Goal: Find specific page/section: Find specific page/section

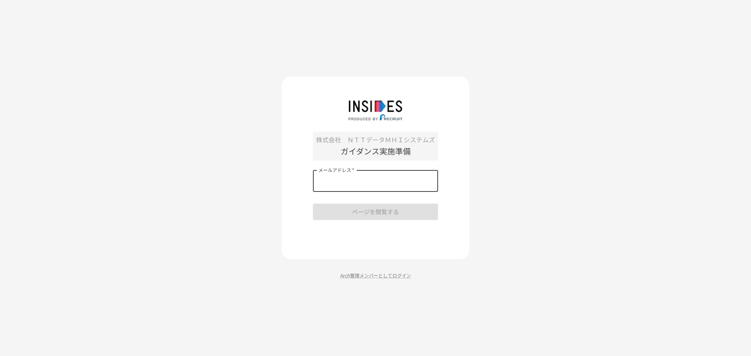
click at [339, 181] on input "メールアドレス   *" at bounding box center [375, 181] width 125 height 22
drag, startPoint x: 317, startPoint y: 231, endPoint x: 346, endPoint y: 276, distance: 52.7
click at [346, 276] on div "株式会社　ＮＴＴデータＭＨＩシステムズ ガイダンス実施準備 メールアドレス   * メールアドレス   * ページを閲覧する Arch管理メンバーとしてログイン" at bounding box center [376, 178] width 188 height 203
click at [346, 276] on p "Arch管理メンバーとしてログイン" at bounding box center [376, 275] width 188 height 7
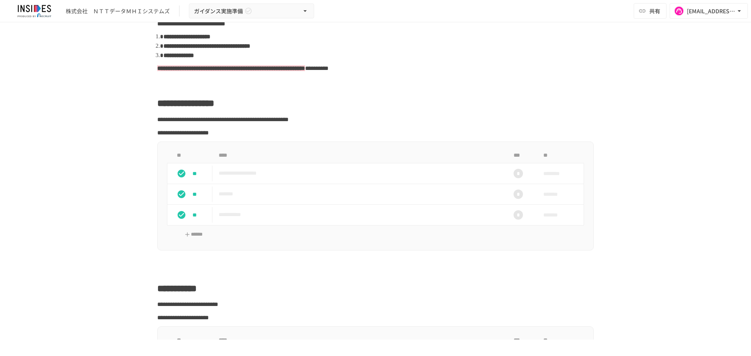
scroll to position [115, 0]
click at [277, 176] on p "**********" at bounding box center [359, 173] width 281 height 10
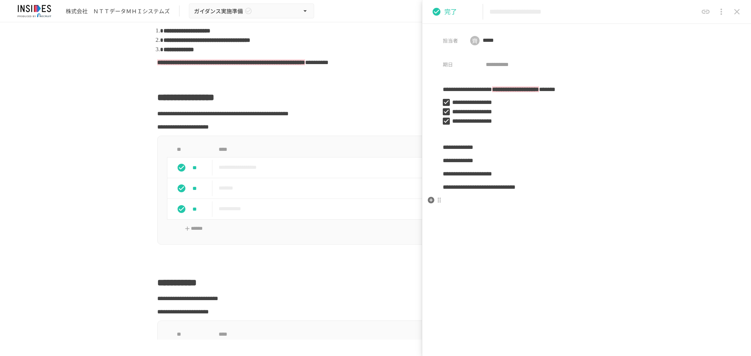
scroll to position [121, 0]
click at [740, 13] on icon "close drawer" at bounding box center [736, 11] width 9 height 9
